Goal: Browse casually

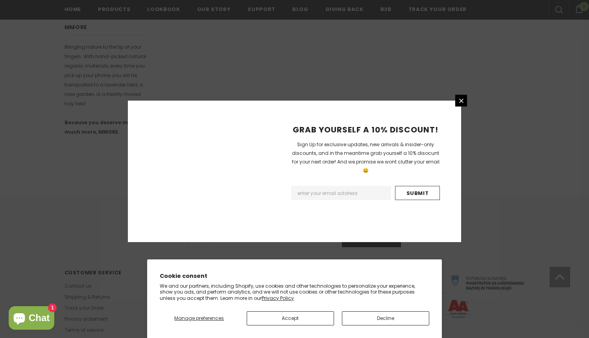
scroll to position [468, 0]
